Goal: Task Accomplishment & Management: Use online tool/utility

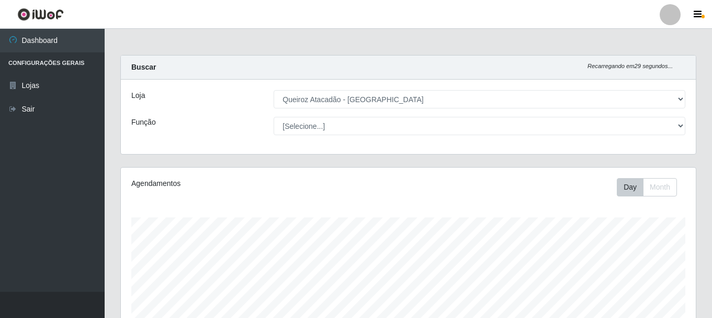
select select "464"
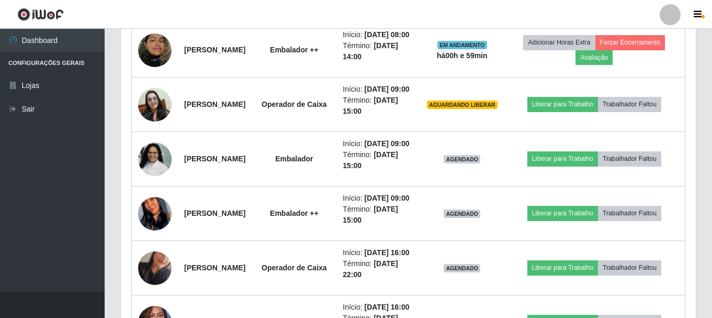
scroll to position [651, 0]
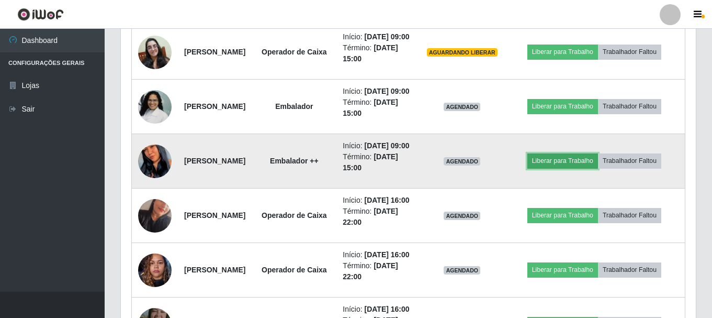
click at [556, 168] on button "Liberar para Trabalho" at bounding box center [562, 160] width 71 height 15
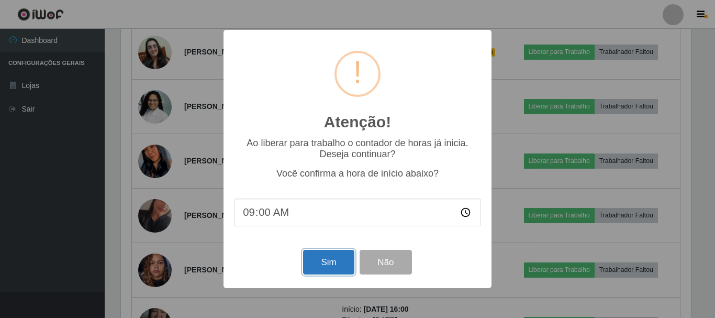
click at [340, 266] on button "Sim" at bounding box center [328, 262] width 51 height 25
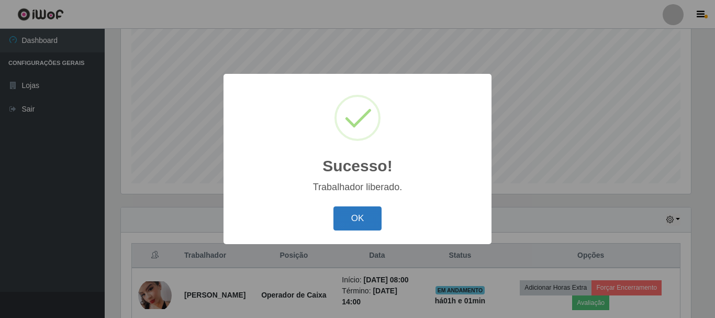
click at [370, 216] on button "OK" at bounding box center [357, 218] width 49 height 25
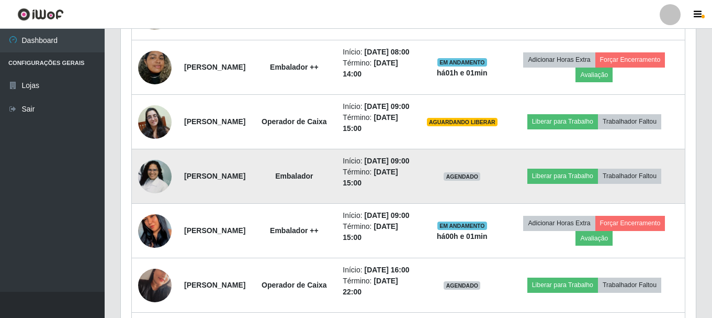
scroll to position [609, 0]
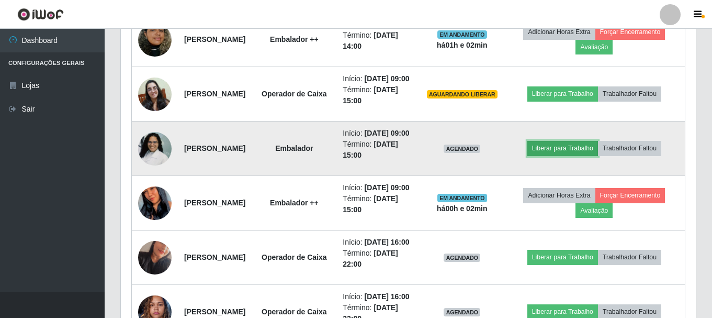
click at [559, 155] on button "Liberar para Trabalho" at bounding box center [562, 148] width 71 height 15
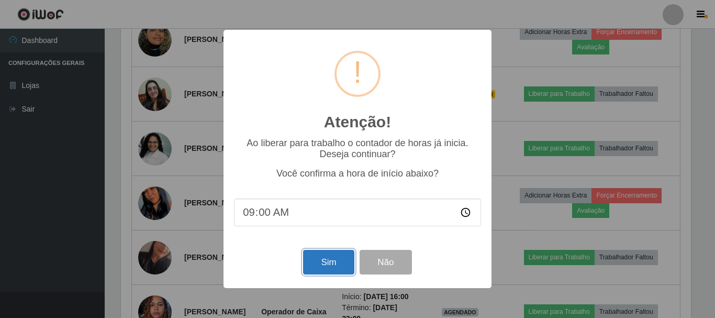
click at [328, 264] on button "Sim" at bounding box center [328, 262] width 51 height 25
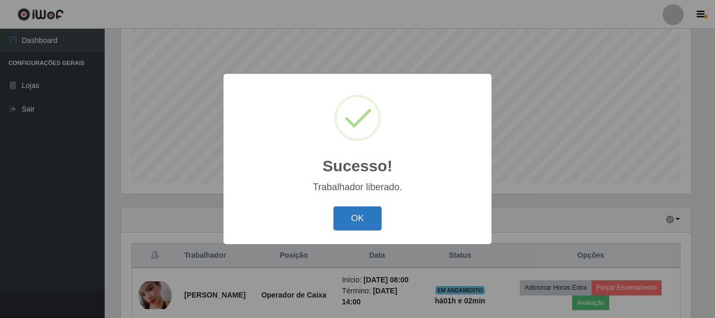
click at [361, 229] on button "OK" at bounding box center [357, 218] width 49 height 25
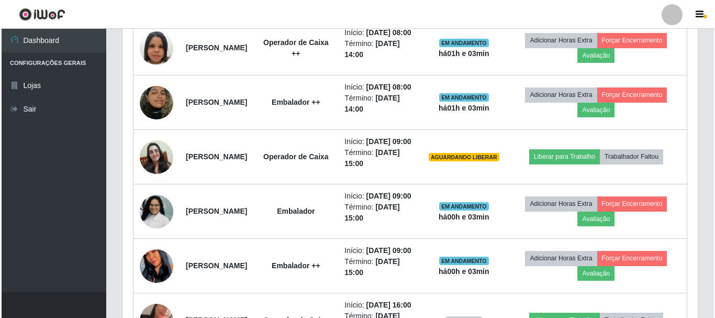
scroll to position [609, 0]
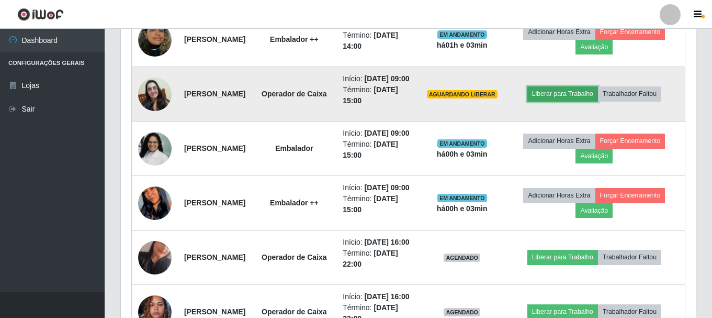
click at [575, 101] on button "Liberar para Trabalho" at bounding box center [562, 93] width 71 height 15
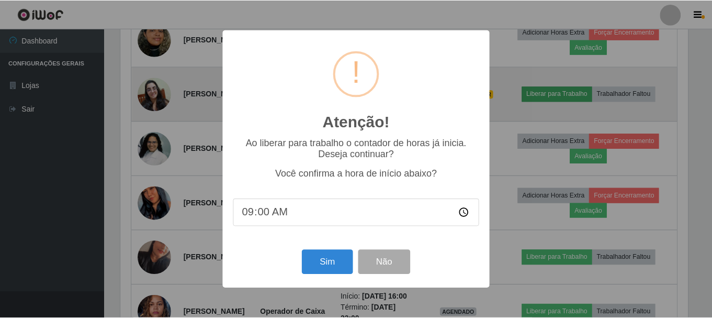
scroll to position [217, 570]
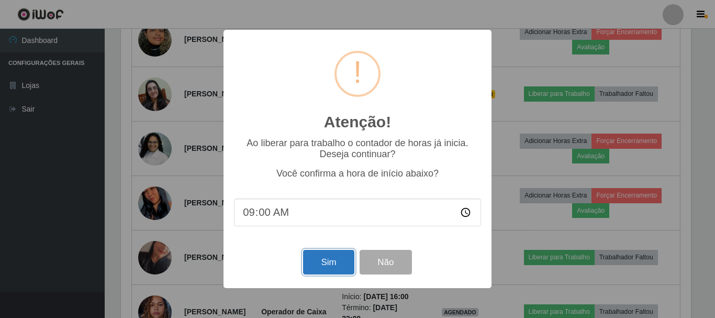
click at [331, 268] on button "Sim" at bounding box center [328, 262] width 51 height 25
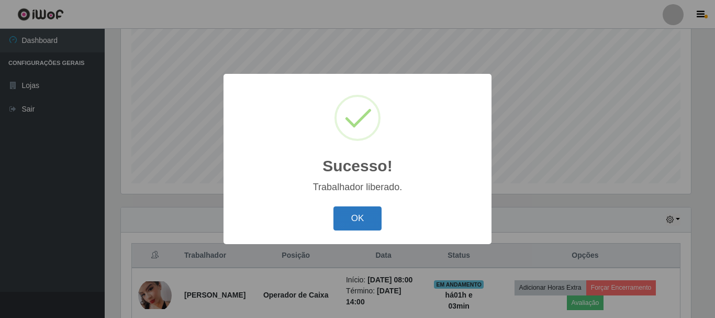
click at [355, 220] on button "OK" at bounding box center [357, 218] width 49 height 25
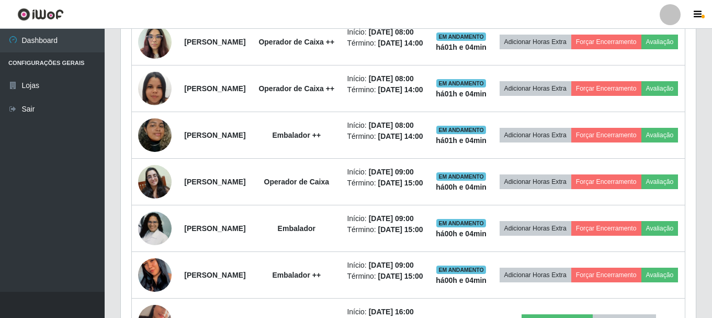
scroll to position [505, 0]
